Goal: Navigation & Orientation: Find specific page/section

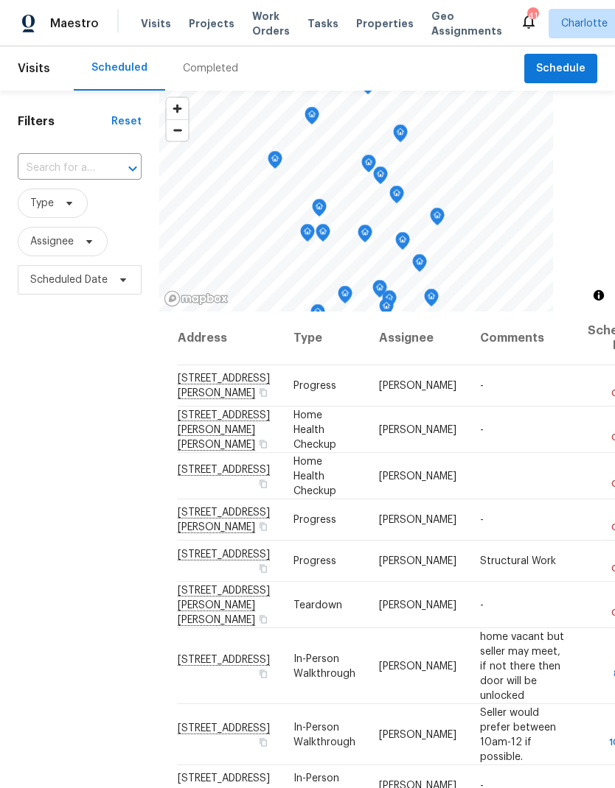
click at [316, 27] on span "Tasks" at bounding box center [322, 23] width 31 height 10
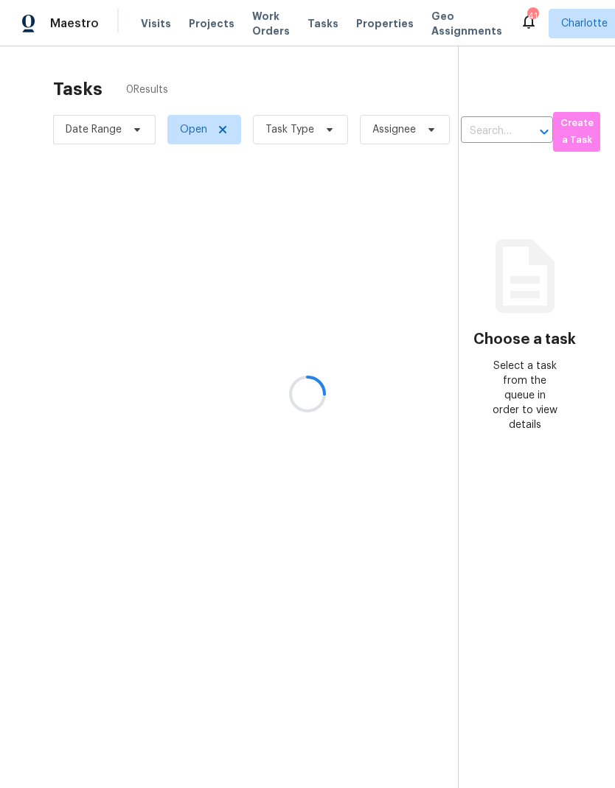
click at [259, 28] on div at bounding box center [307, 394] width 615 height 788
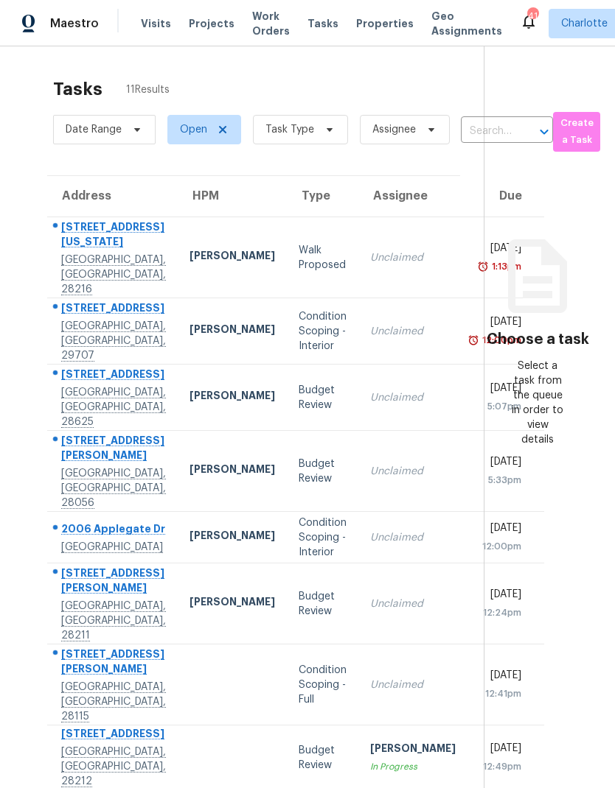
click at [256, 25] on span "Work Orders" at bounding box center [271, 23] width 38 height 29
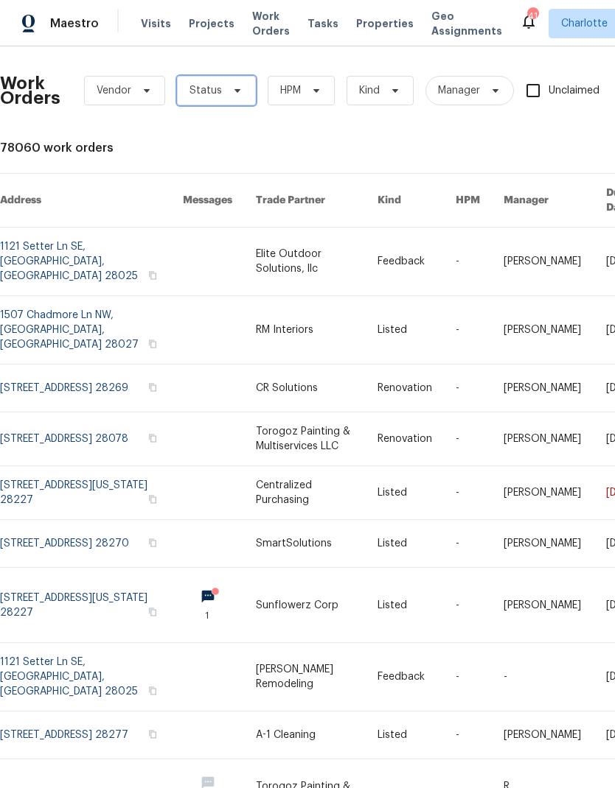
click at [231, 94] on icon at bounding box center [237, 91] width 12 height 12
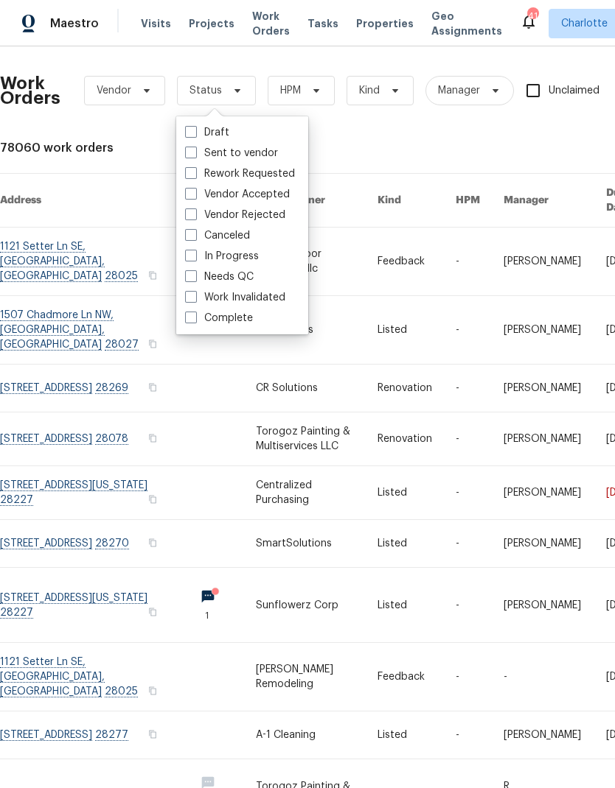
click at [248, 276] on label "Needs QC" at bounding box center [219, 277] width 69 height 15
click at [195, 276] on input "Needs QC" at bounding box center [190, 275] width 10 height 10
checkbox input "true"
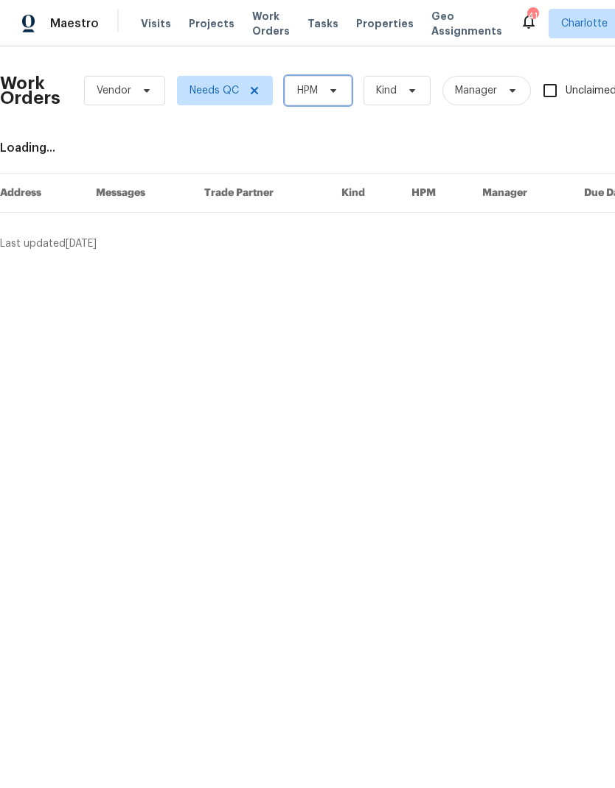
click at [329, 89] on icon at bounding box center [333, 91] width 12 height 12
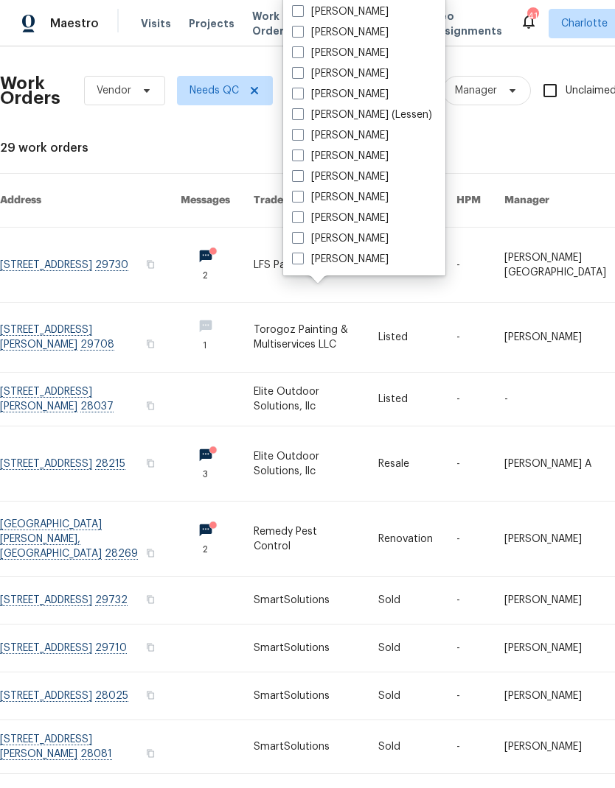
scroll to position [183, 0]
click at [349, 264] on label "[PERSON_NAME]" at bounding box center [340, 259] width 97 height 15
click at [301, 262] on input "[PERSON_NAME]" at bounding box center [297, 257] width 10 height 10
checkbox input "true"
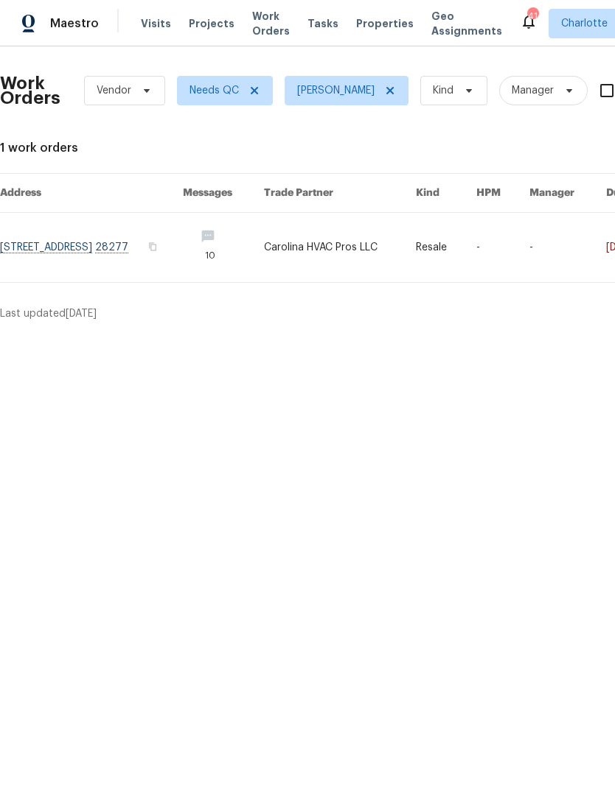
click at [69, 33] on div "Maestro" at bounding box center [49, 23] width 99 height 29
